Goal: Information Seeking & Learning: Get advice/opinions

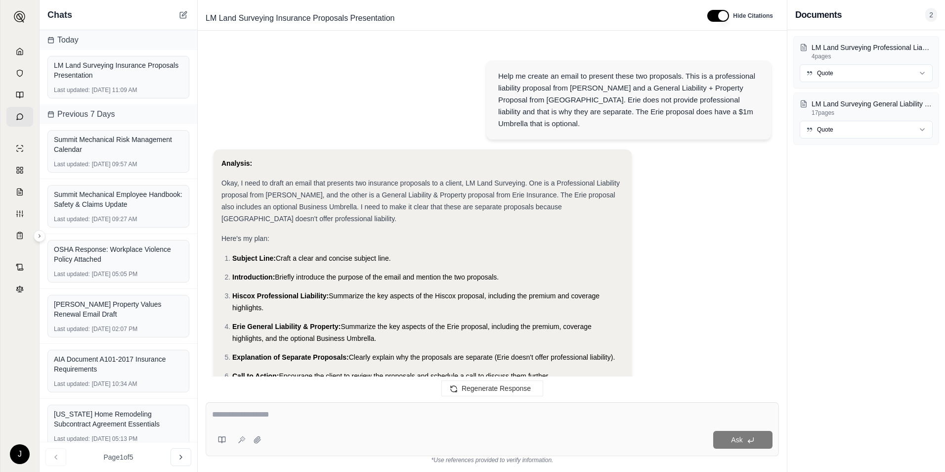
scroll to position [1020, 0]
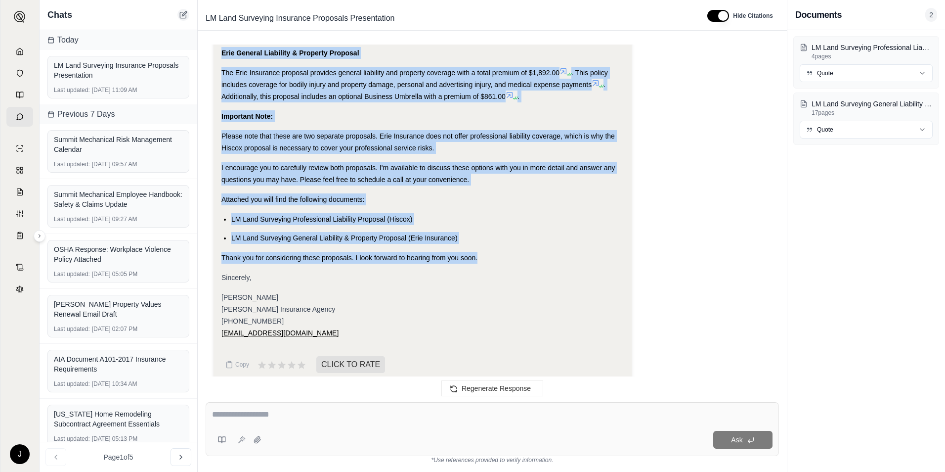
click at [182, 12] on icon at bounding box center [183, 15] width 6 height 6
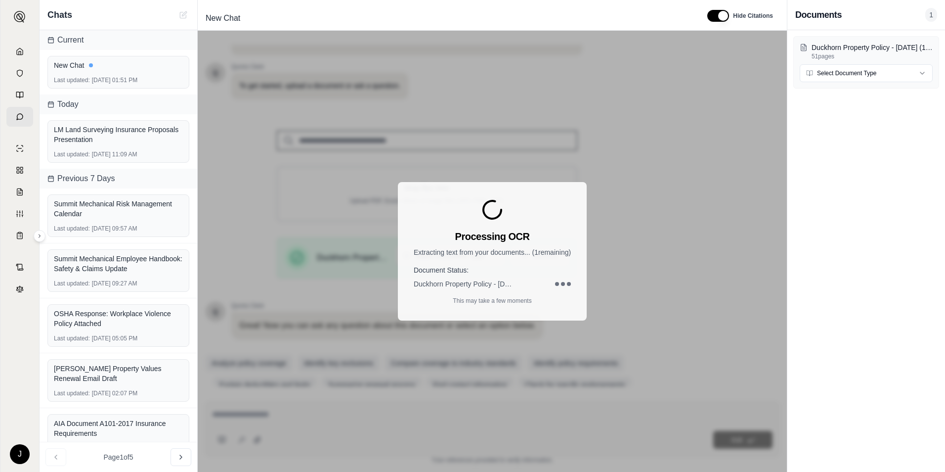
scroll to position [62, 0]
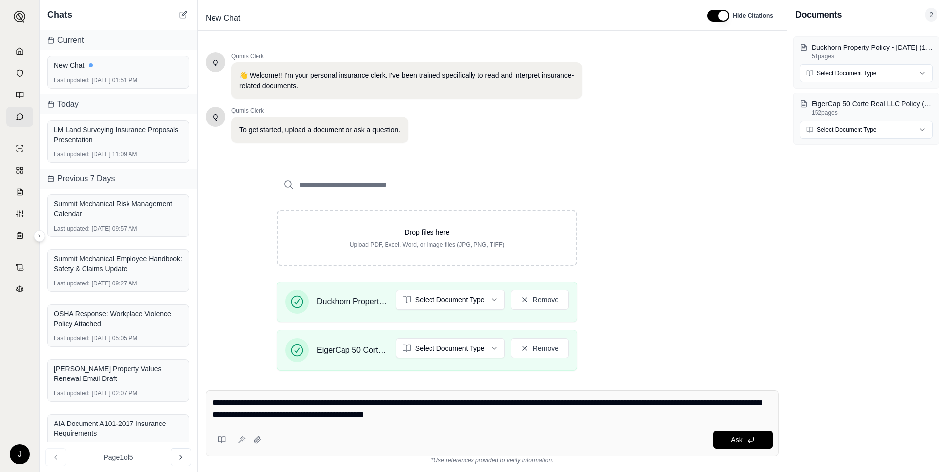
type textarea "**********"
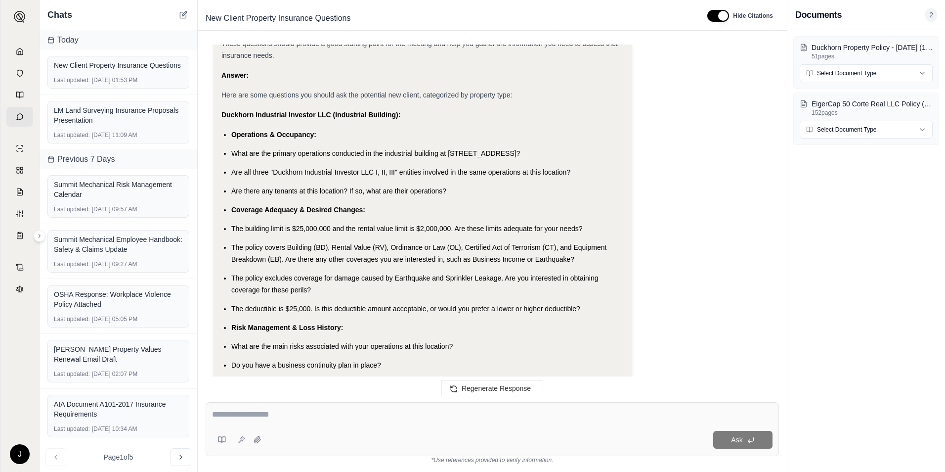
scroll to position [1602, 0]
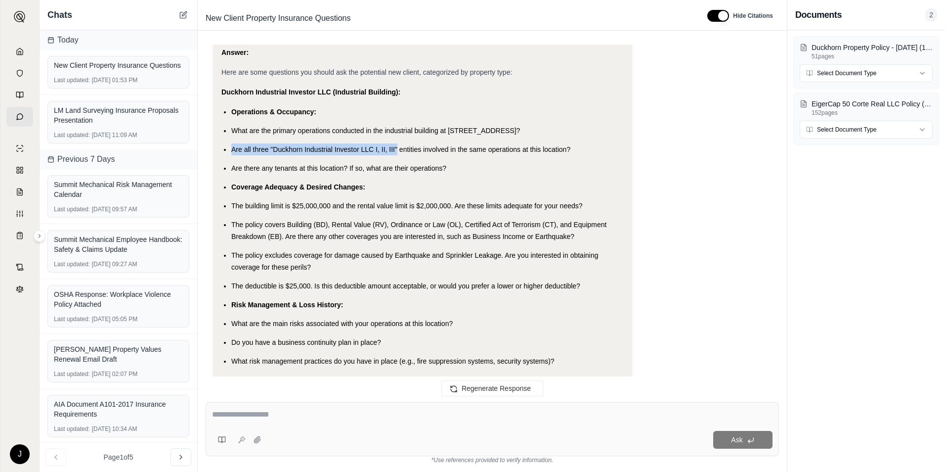
drag, startPoint x: 396, startPoint y: 170, endPoint x: 220, endPoint y: 175, distance: 176.1
click at [441, 210] on span "The building limit is $25,000,000 and the rental value limit is $2,000,000. Are…" at bounding box center [406, 206] width 351 height 8
drag, startPoint x: 441, startPoint y: 228, endPoint x: 374, endPoint y: 202, distance: 72.2
click at [374, 202] on ul "Operations & Occupancy: What are the primary operations conducted in the indust…" at bounding box center [422, 329] width 402 height 447
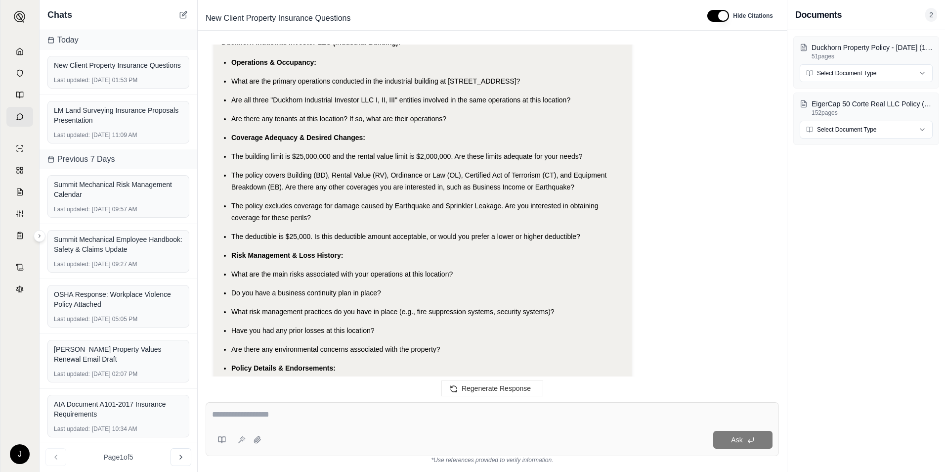
scroll to position [2414, 0]
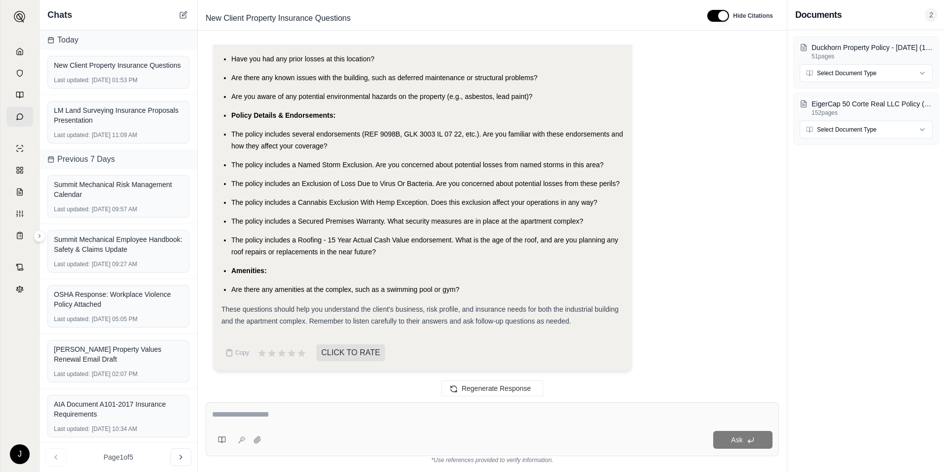
click at [613, 202] on li "The policy includes a Cannabis Exclusion With Hemp Exception. Does this exclusi…" at bounding box center [427, 202] width 393 height 12
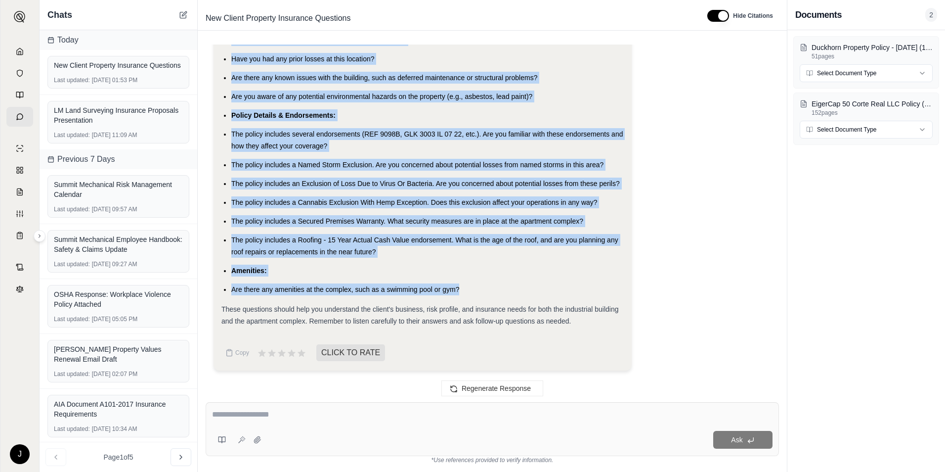
drag, startPoint x: 216, startPoint y: 123, endPoint x: 512, endPoint y: 289, distance: 338.8
copy div "Here are some questions you should ask the potential new client, categorized by…"
click at [359, 261] on ul "Occupancy & Operations: How many apartment units are in the complex at [STREET_…" at bounding box center [422, 43] width 402 height 503
drag, startPoint x: 336, startPoint y: 242, endPoint x: 225, endPoint y: 60, distance: 212.7
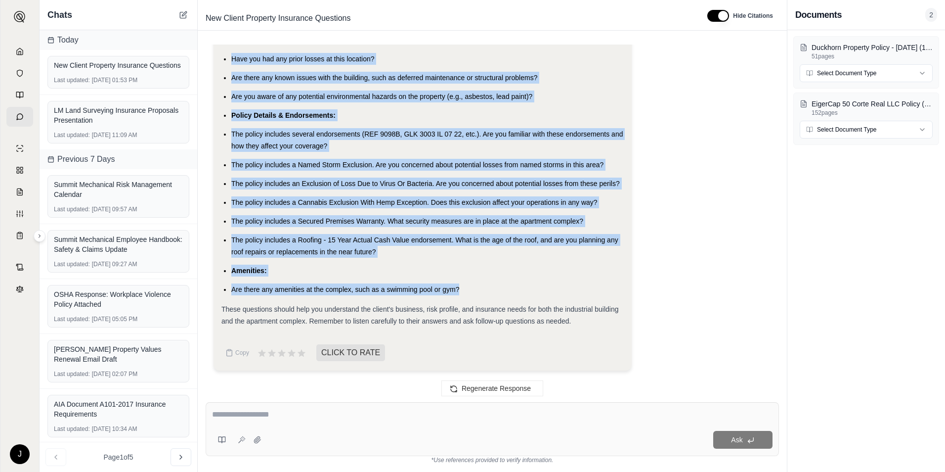
click at [225, 60] on ul "Occupancy & Operations: How many apartment units are in the complex at [STREET_…" at bounding box center [422, 43] width 402 height 503
drag, startPoint x: 225, startPoint y: 60, endPoint x: 357, endPoint y: 192, distance: 186.7
click at [357, 192] on ul "Occupancy & Operations: How many apartment units are in the complex at [STREET_…" at bounding box center [422, 43] width 402 height 503
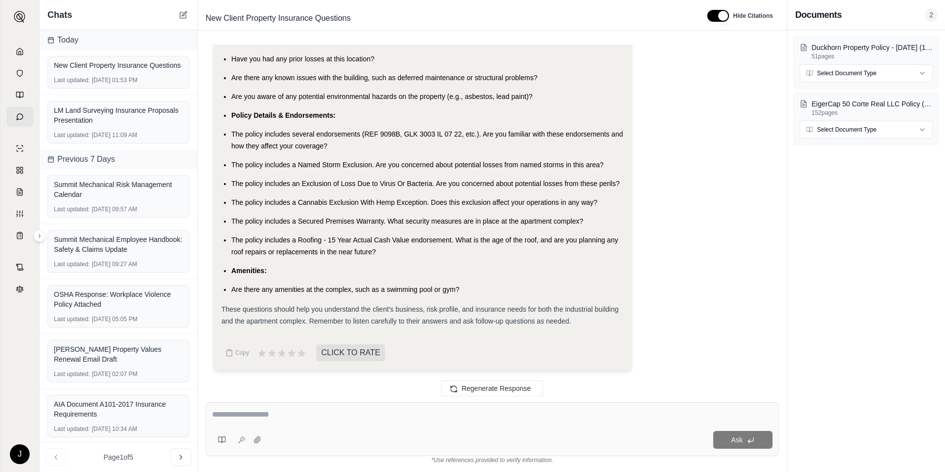
click at [352, 285] on span "Are there any amenities at the complex, such as a swimming pool or gym?" at bounding box center [345, 289] width 228 height 8
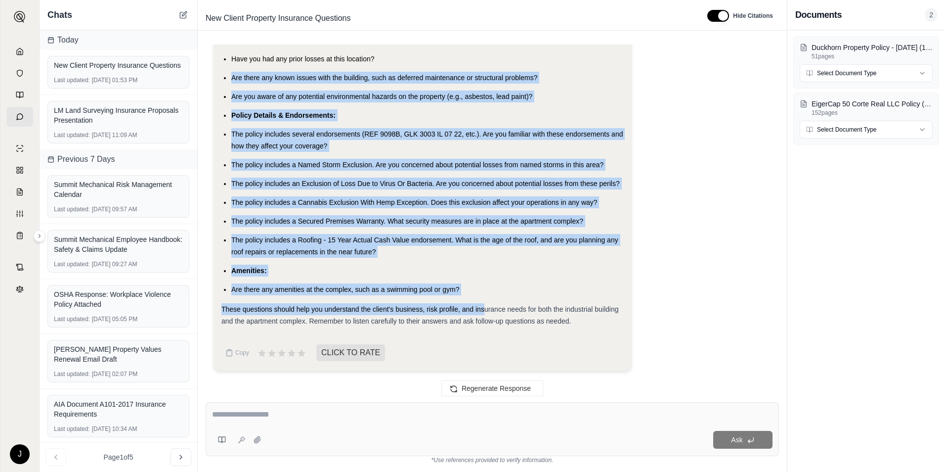
drag, startPoint x: 484, startPoint y: 298, endPoint x: 219, endPoint y: 66, distance: 351.7
drag, startPoint x: 219, startPoint y: 66, endPoint x: 334, endPoint y: 138, distance: 135.4
click at [334, 138] on li "The policy includes several endorsements (REF 9098B, GLK 3003 IL 07 22, etc.). …" at bounding box center [427, 140] width 393 height 24
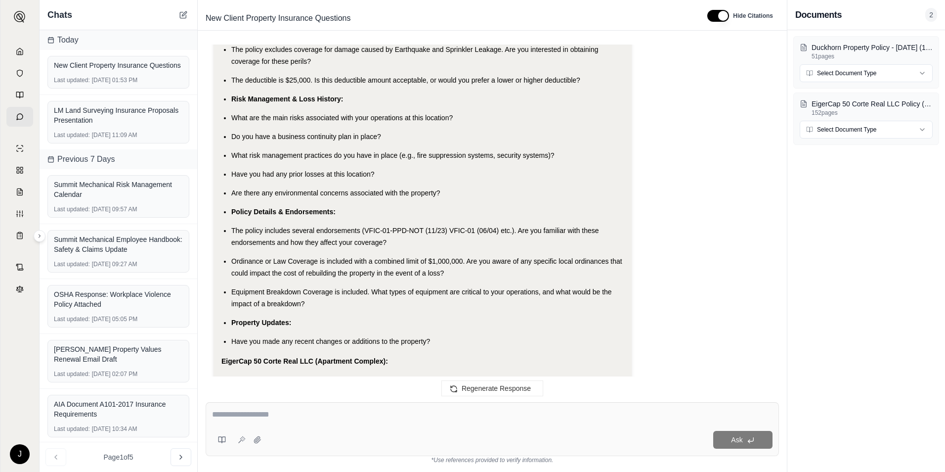
scroll to position [1928, 0]
